Goal: Download file/media

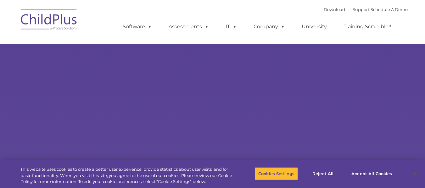
select select "MEDIUM"
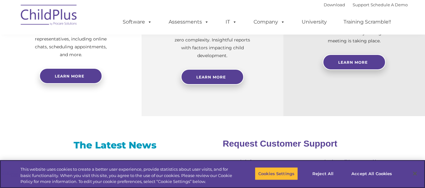
scroll to position [310, 0]
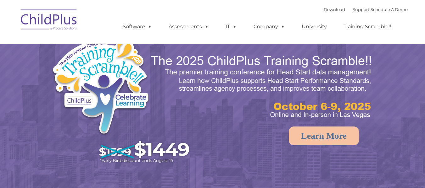
select select "MEDIUM"
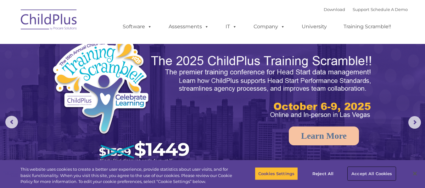
click at [371, 173] on button "Accept All Cookies" at bounding box center [371, 173] width 47 height 13
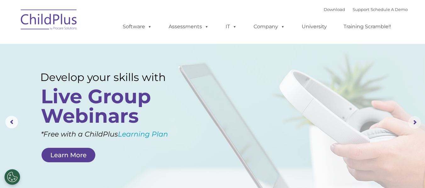
click at [415, 123] on rs-arrow at bounding box center [414, 122] width 13 height 13
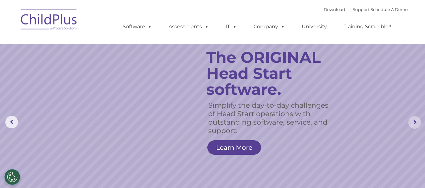
click at [415, 123] on rs-arrow at bounding box center [414, 122] width 13 height 13
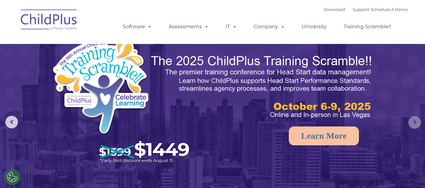
click at [415, 123] on rs-arrow at bounding box center [414, 122] width 13 height 13
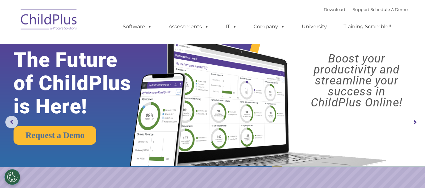
click at [415, 123] on rs-arrow at bounding box center [414, 122] width 13 height 13
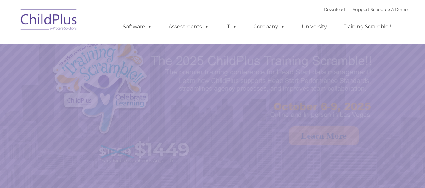
select select "MEDIUM"
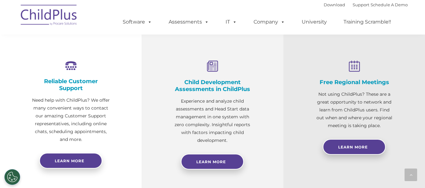
scroll to position [226, 0]
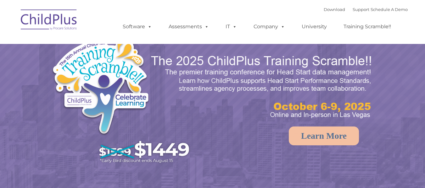
select select "MEDIUM"
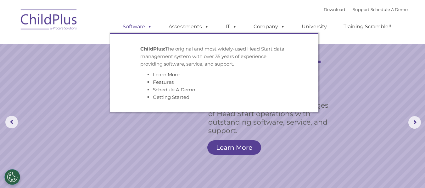
click at [146, 27] on span at bounding box center [148, 27] width 7 height 6
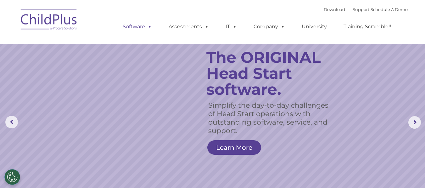
click at [146, 27] on span at bounding box center [148, 27] width 7 height 6
click at [370, 26] on link "Training Scramble!!" at bounding box center [367, 26] width 60 height 13
click at [326, 9] on link "Download" at bounding box center [333, 9] width 21 height 5
